Goal: Information Seeking & Learning: Understand process/instructions

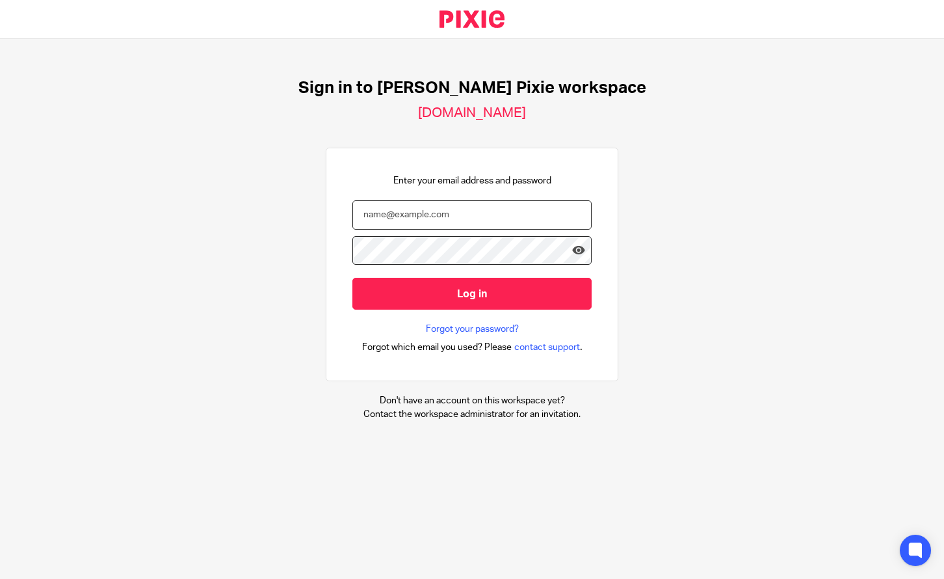
click at [379, 210] on input "email" at bounding box center [472, 214] width 239 height 29
type input "Marie.cimini18@gmail.com"
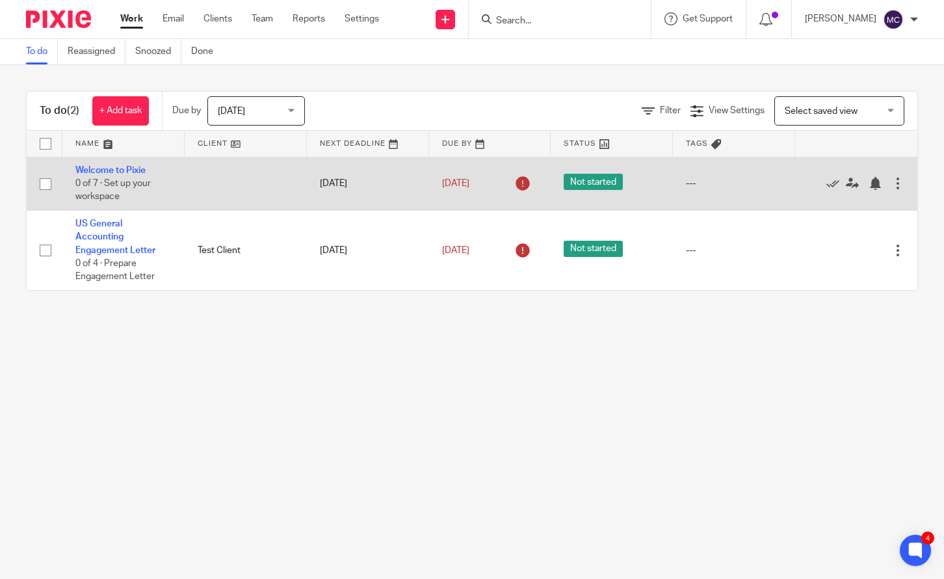
click at [127, 182] on span "0 of 7 · Set up your workspace" at bounding box center [112, 190] width 75 height 23
click at [100, 162] on td "Welcome to Pixie 0 of 7 · Set up your workspace" at bounding box center [123, 183] width 122 height 53
click at [98, 169] on link "Welcome to Pixie" at bounding box center [110, 170] width 70 height 9
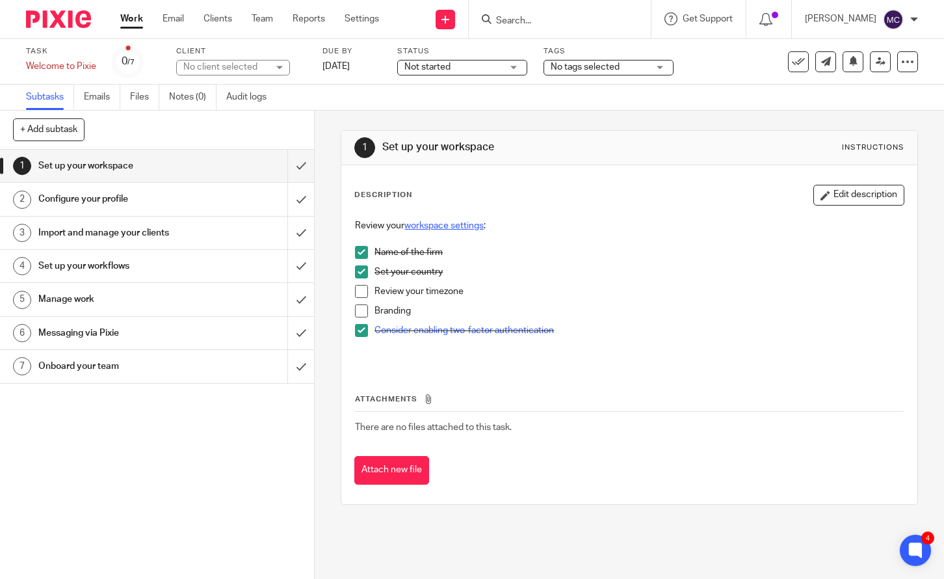
click at [427, 224] on link "workspace settings" at bounding box center [444, 225] width 79 height 9
click at [68, 195] on h1 "Configure your profile" at bounding box center [116, 199] width 157 height 20
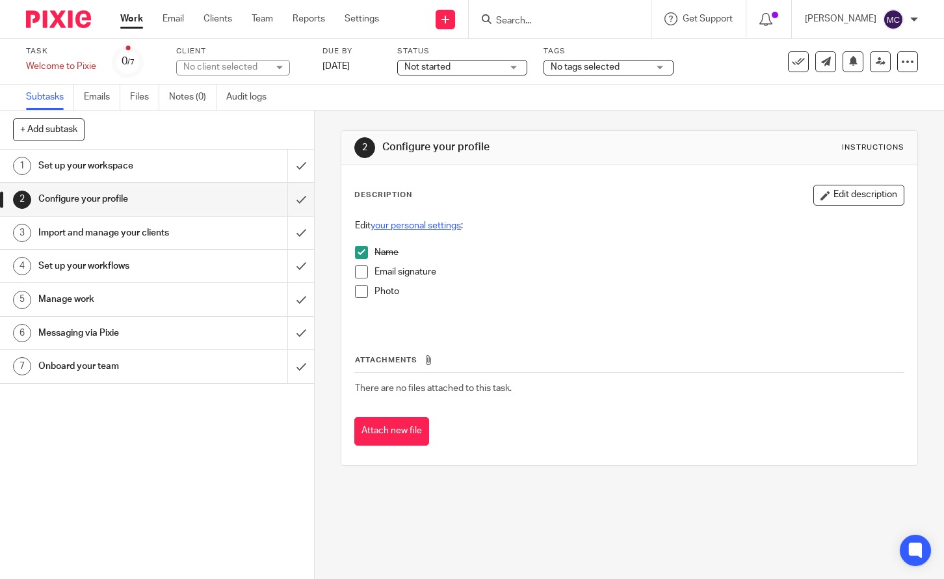
click at [405, 228] on link "your personal settings" at bounding box center [416, 225] width 90 height 9
click at [115, 238] on h1 "Import and manage your clients" at bounding box center [116, 233] width 157 height 20
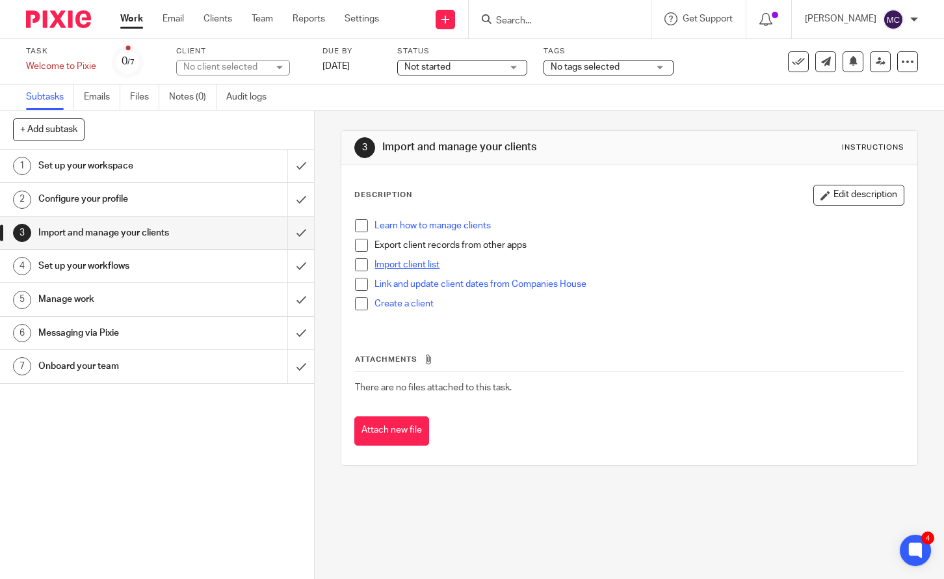
click at [414, 269] on link "Import client list" at bounding box center [407, 264] width 65 height 9
click at [72, 274] on h1 "Set up your workflows" at bounding box center [116, 266] width 157 height 20
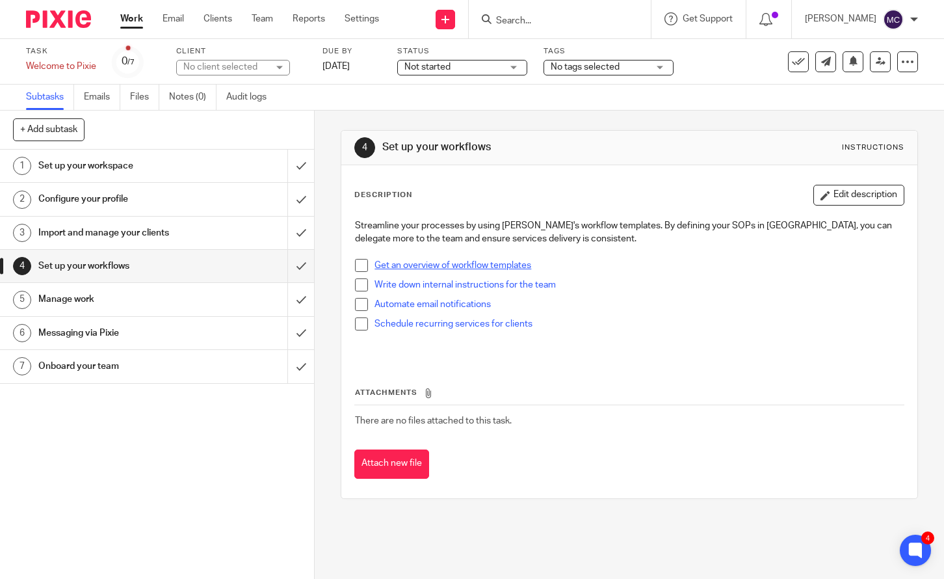
click at [435, 267] on link "Get an overview of workflow templates" at bounding box center [453, 265] width 157 height 9
click at [102, 170] on h1 "Set up your workspace" at bounding box center [116, 166] width 157 height 20
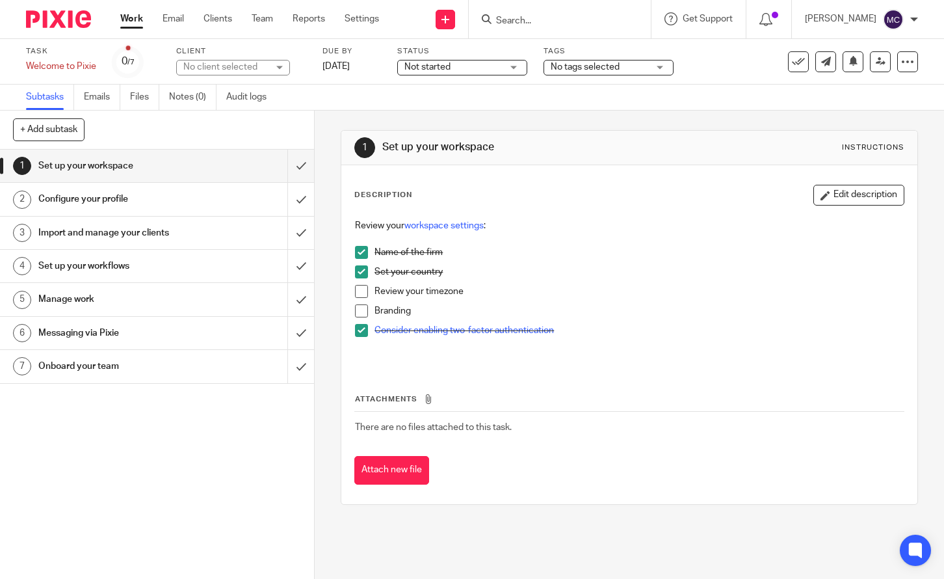
click at [363, 328] on span at bounding box center [361, 330] width 13 height 13
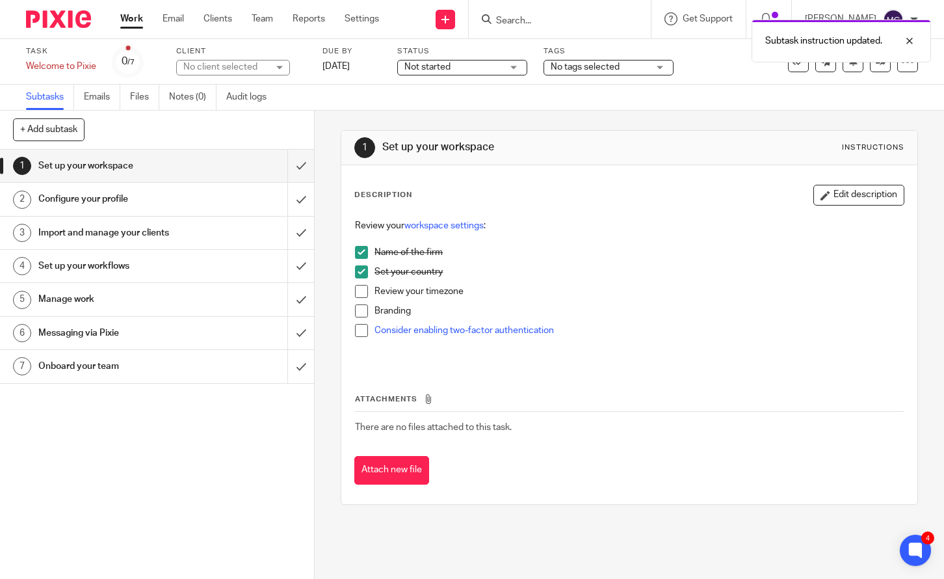
click at [360, 273] on span at bounding box center [361, 271] width 13 height 13
click at [362, 252] on span at bounding box center [361, 252] width 13 height 13
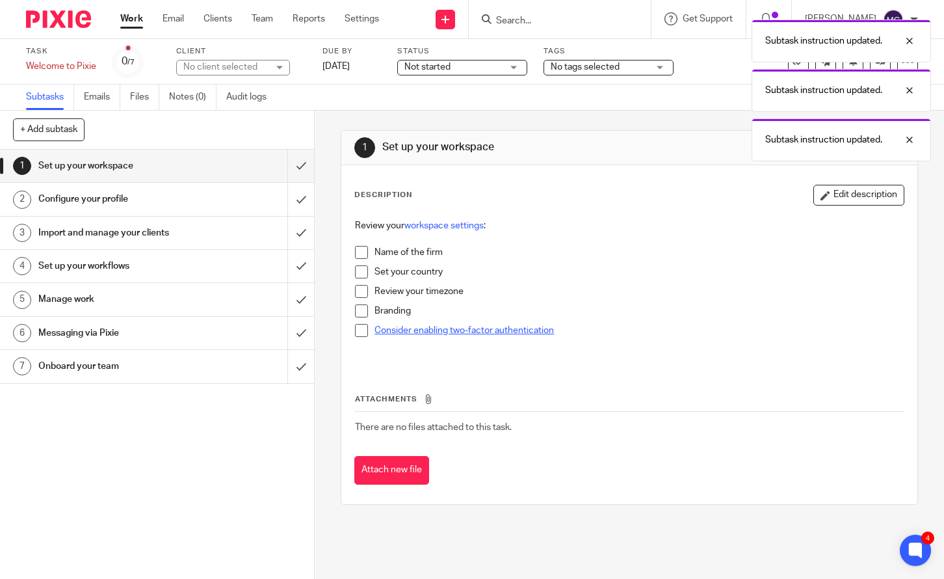
click at [408, 332] on link "Consider enabling two-factor authentication" at bounding box center [465, 330] width 180 height 9
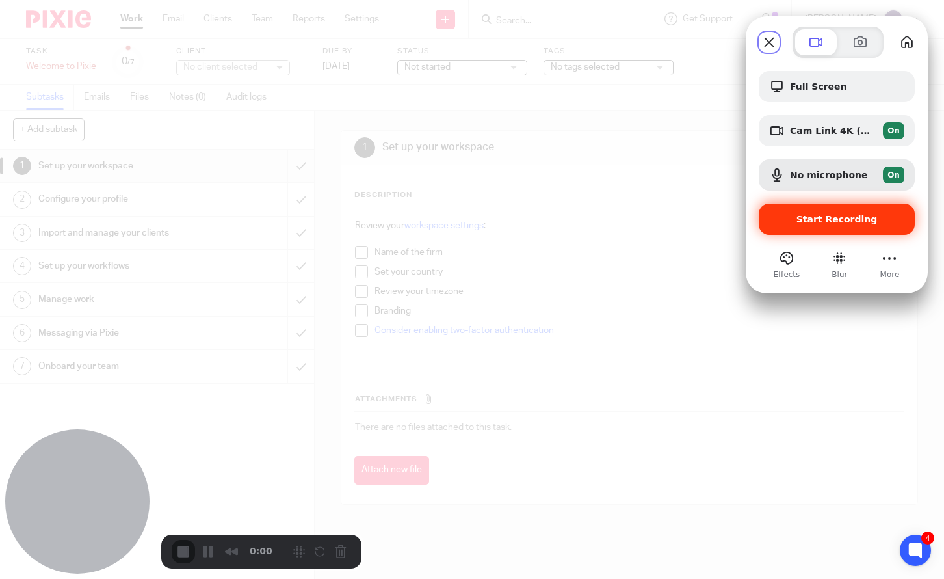
click at [820, 222] on span "Start Recording" at bounding box center [837, 219] width 81 height 10
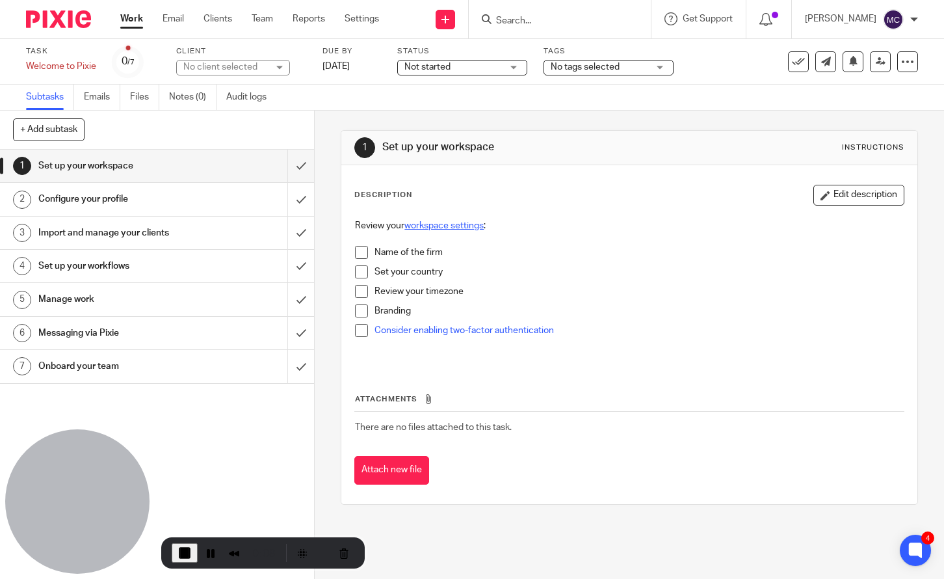
click at [444, 228] on link "workspace settings" at bounding box center [444, 225] width 79 height 9
click at [395, 328] on link "Consider enabling two-factor authentication" at bounding box center [465, 330] width 180 height 9
drag, startPoint x: 104, startPoint y: 198, endPoint x: 191, endPoint y: 196, distance: 86.5
click at [104, 198] on h1 "Configure your profile" at bounding box center [116, 199] width 157 height 20
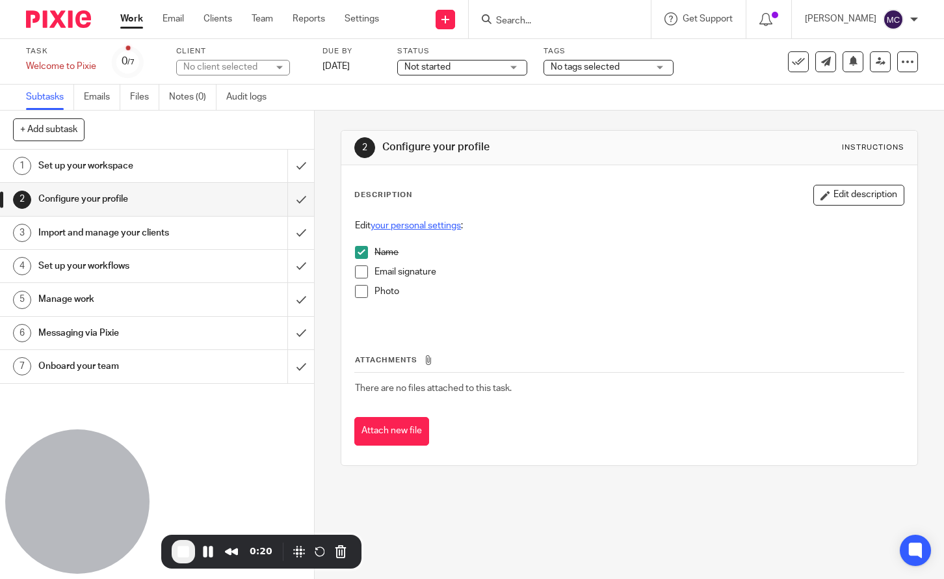
click at [424, 230] on link "your personal settings" at bounding box center [416, 225] width 90 height 9
click at [124, 232] on h1 "Import and manage your clients" at bounding box center [116, 233] width 157 height 20
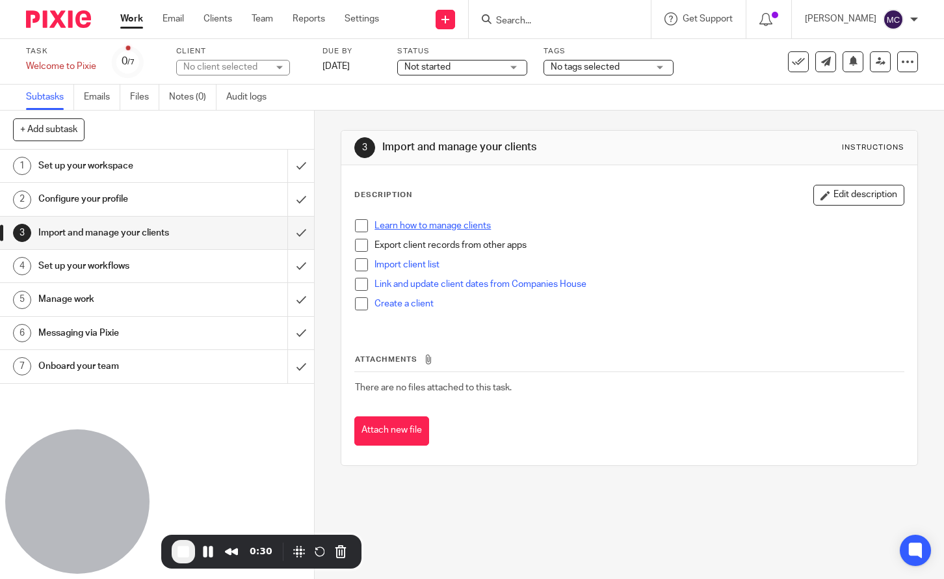
click at [432, 228] on link "Learn how to manage clients" at bounding box center [433, 225] width 116 height 9
click at [420, 266] on link "Import client list" at bounding box center [407, 264] width 65 height 9
click at [403, 282] on link "Link and update client dates from Companies House" at bounding box center [481, 284] width 212 height 9
click at [405, 302] on link "Create a client" at bounding box center [404, 303] width 59 height 9
click at [118, 269] on h1 "Set up your workflows" at bounding box center [116, 266] width 157 height 20
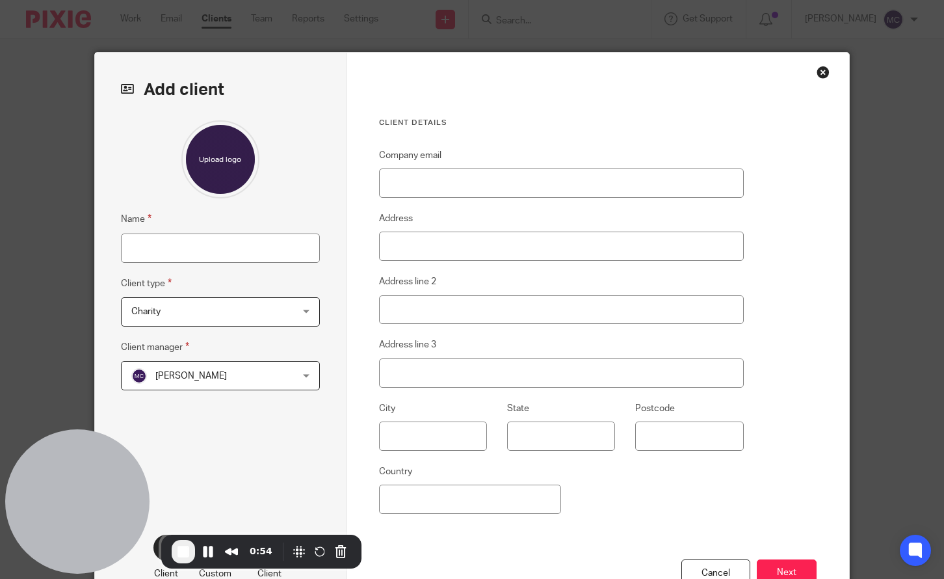
click at [821, 72] on div "Close this dialog window" at bounding box center [823, 72] width 13 height 13
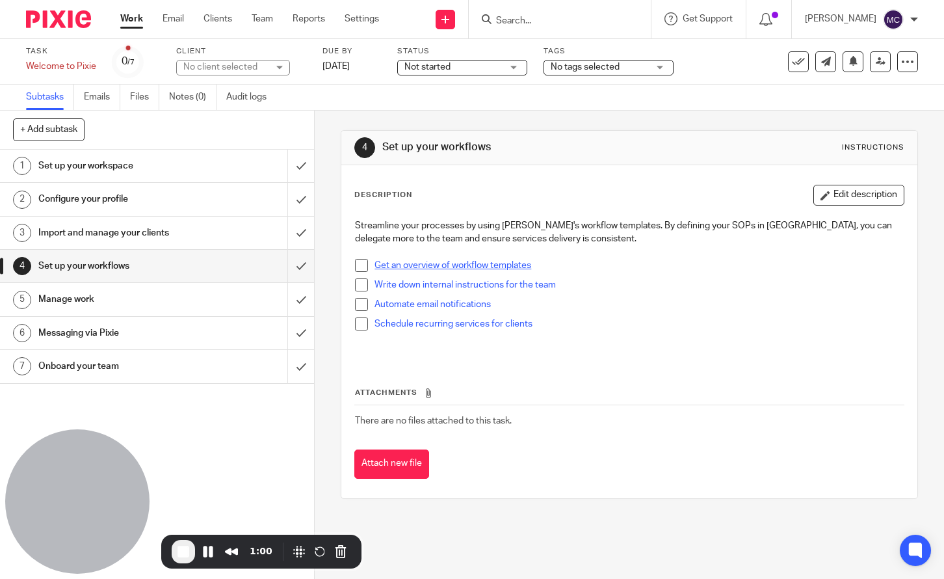
click at [414, 268] on link "Get an overview of workflow templates" at bounding box center [453, 265] width 157 height 9
click at [405, 284] on link "Write down internal instructions for the team" at bounding box center [465, 284] width 181 height 9
click at [413, 302] on link "Automate email notifications" at bounding box center [433, 304] width 116 height 9
click at [400, 325] on link "Schedule recurring services for clients" at bounding box center [454, 323] width 158 height 9
click at [62, 300] on h1 "Manage work" at bounding box center [116, 299] width 157 height 20
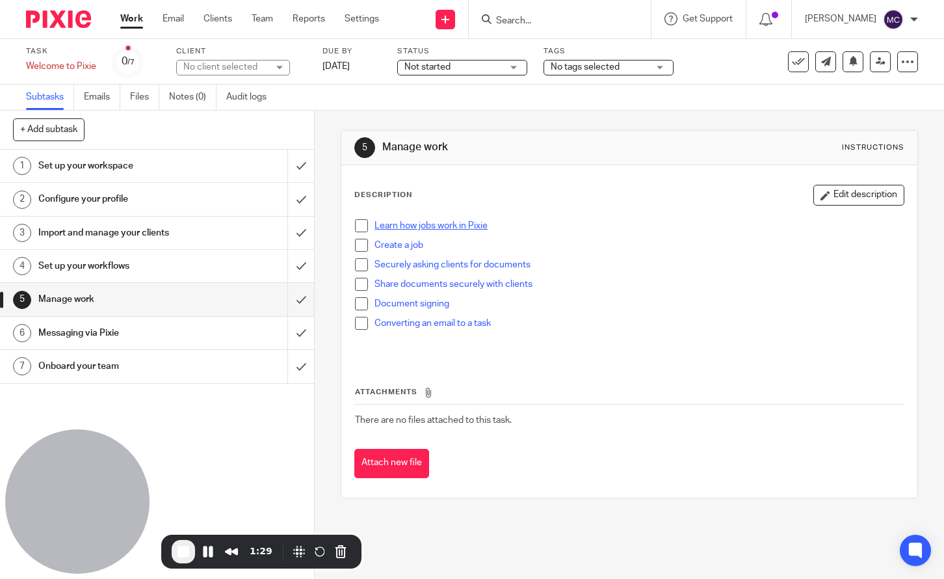
click at [465, 228] on link "Learn how jobs work in Pixie" at bounding box center [431, 225] width 113 height 9
click at [390, 248] on link "Create a job" at bounding box center [399, 245] width 49 height 9
click at [423, 267] on link "Securely asking clients for documents" at bounding box center [453, 264] width 156 height 9
click at [500, 282] on link "Share documents securely with clients" at bounding box center [454, 284] width 158 height 9
click at [433, 304] on link "Document signing" at bounding box center [412, 303] width 75 height 9
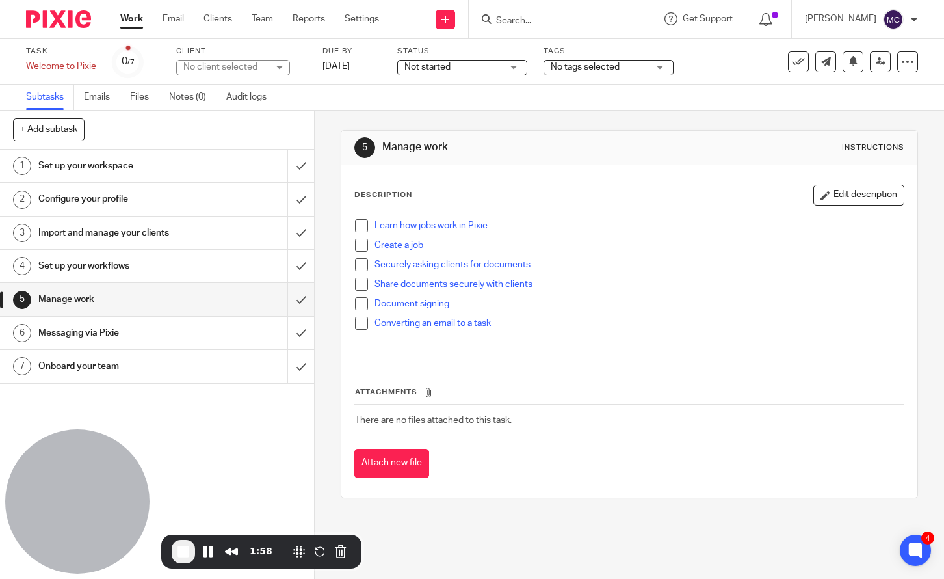
click at [414, 322] on link "Converting an email to a task" at bounding box center [433, 323] width 116 height 9
click at [105, 334] on h1 "Messaging via Pixie" at bounding box center [116, 333] width 157 height 20
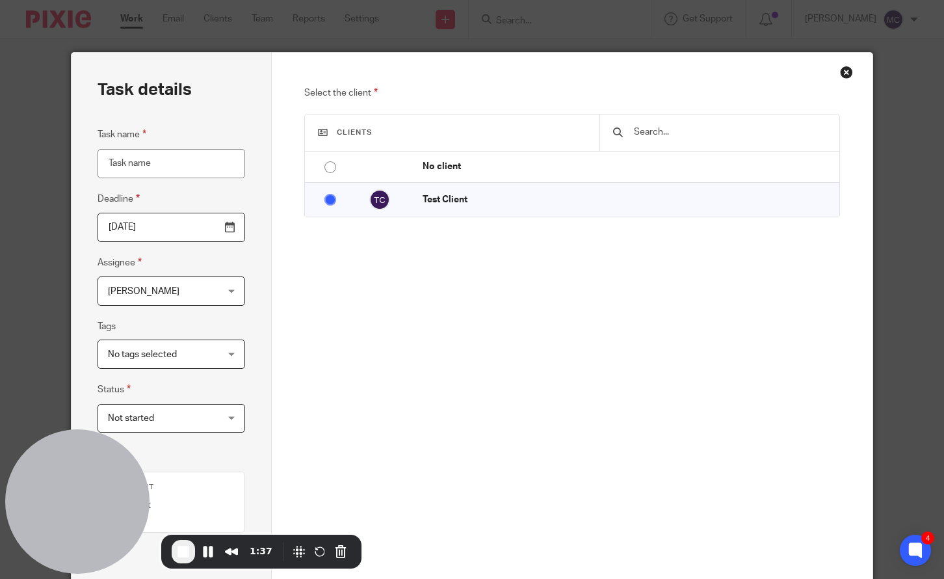
click at [846, 73] on div "Close this dialog window" at bounding box center [846, 72] width 13 height 13
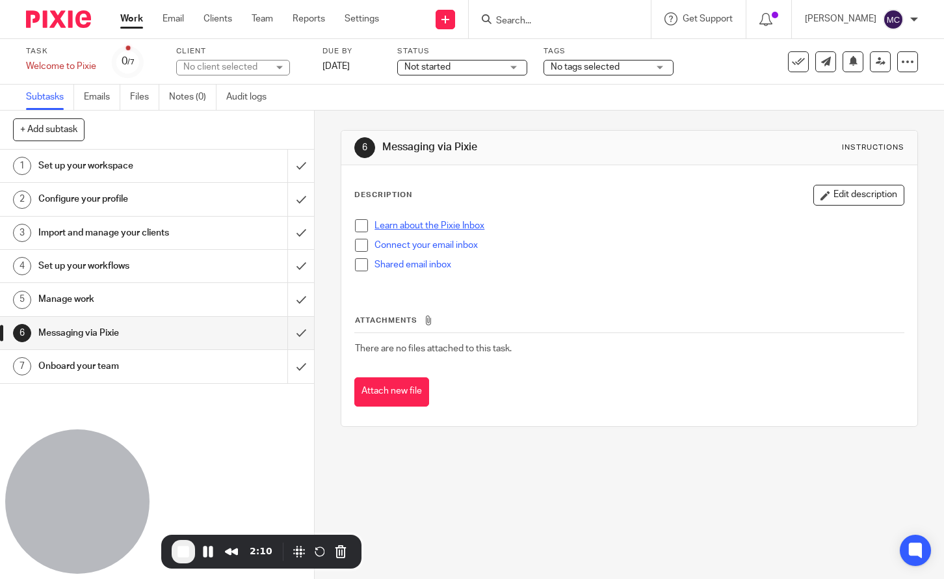
click at [417, 222] on link "Learn about the Pixie Inbox" at bounding box center [430, 225] width 110 height 9
click at [407, 249] on link "Connect your email inbox" at bounding box center [426, 245] width 103 height 9
click at [401, 269] on link "Shared email inbox" at bounding box center [413, 264] width 77 height 9
click at [73, 367] on h1 "Onboard your team" at bounding box center [116, 366] width 157 height 20
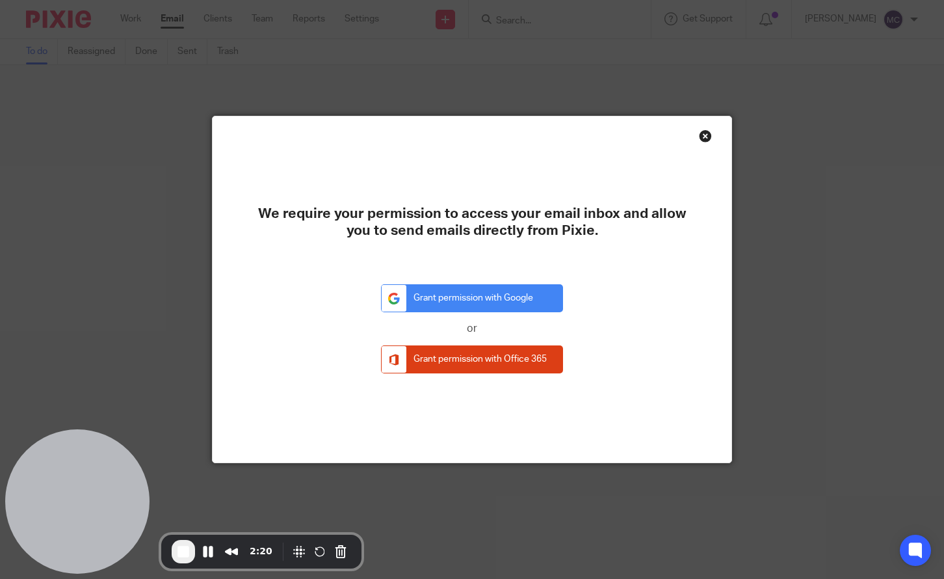
click at [705, 131] on div "Close this dialog window" at bounding box center [705, 135] width 13 height 13
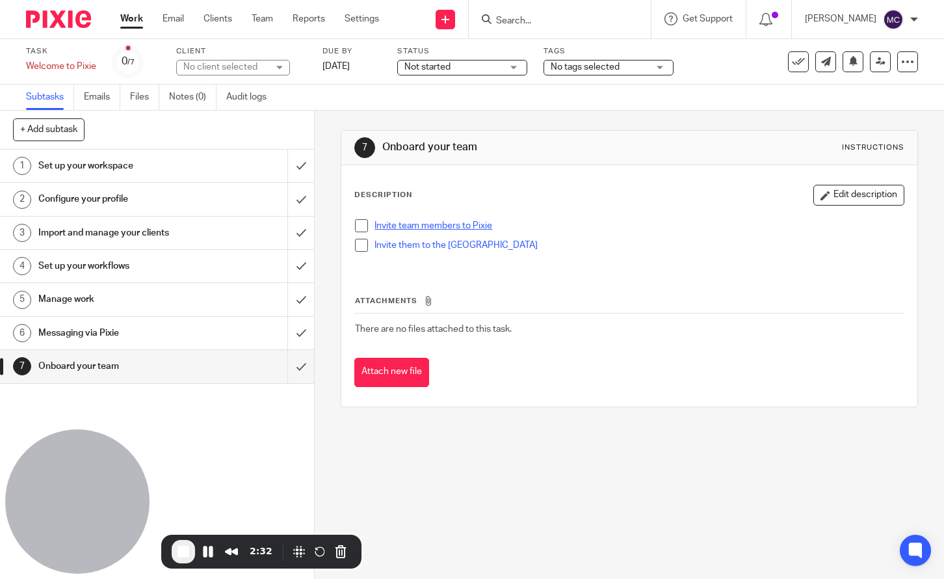
click at [418, 230] on link "Invite team members to Pixie" at bounding box center [434, 225] width 118 height 9
click at [407, 247] on link "Invite them to the Pixie Academy" at bounding box center [456, 245] width 163 height 9
click at [184, 555] on span "End Recording" at bounding box center [184, 552] width 16 height 16
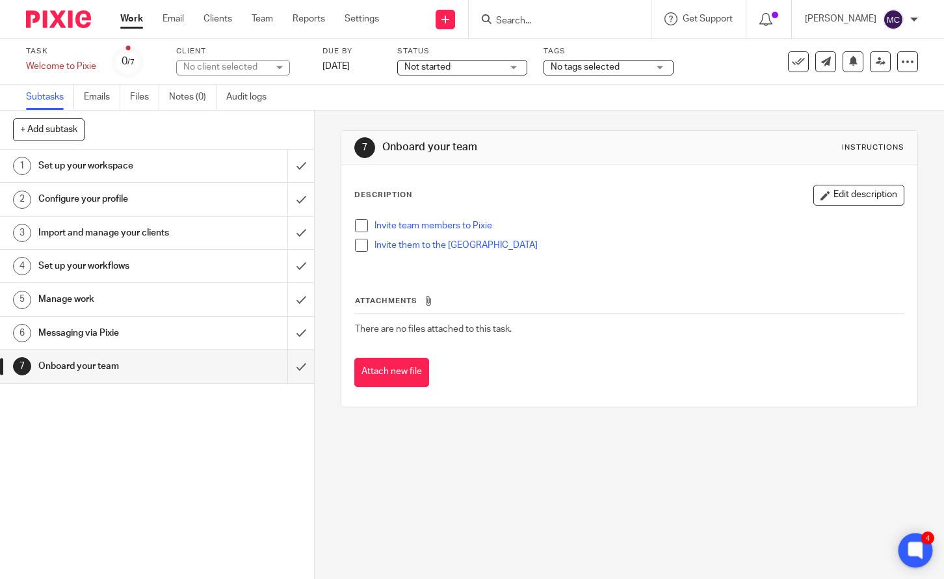
click at [920, 542] on icon at bounding box center [916, 550] width 14 height 17
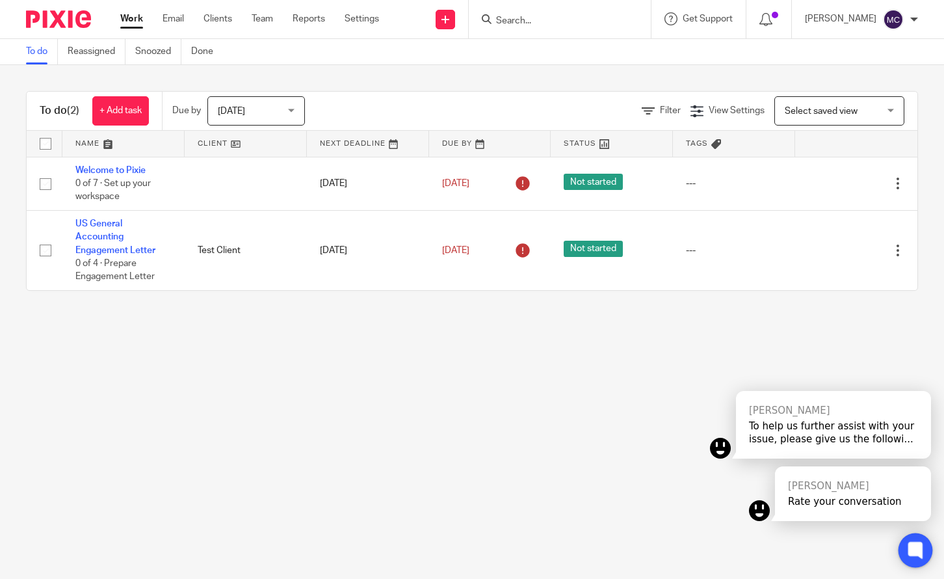
click at [911, 549] on icon at bounding box center [916, 550] width 10 height 10
